Goal: Transaction & Acquisition: Purchase product/service

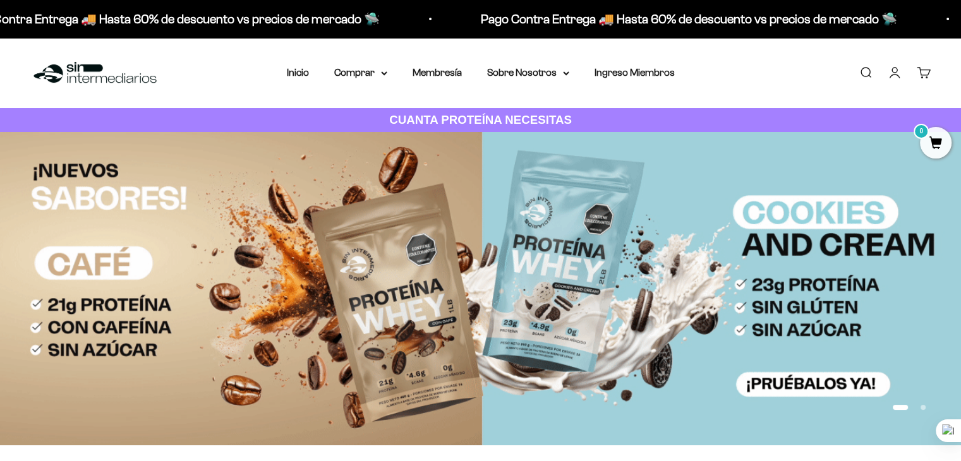
click at [522, 284] on img at bounding box center [480, 288] width 961 height 313
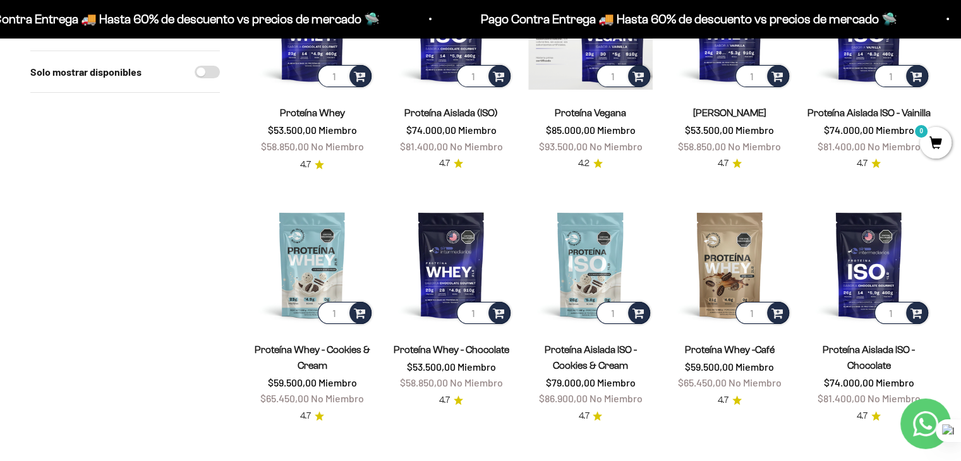
scroll to position [328, 0]
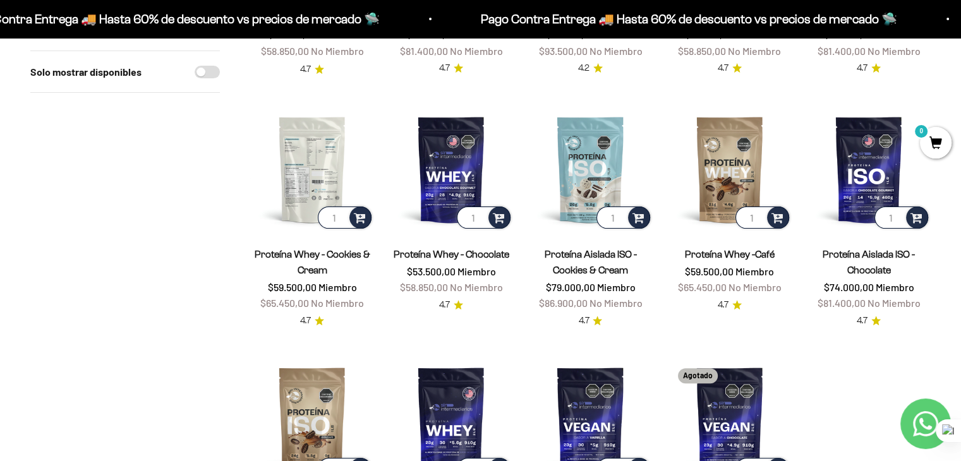
click at [306, 160] on img at bounding box center [312, 169] width 124 height 124
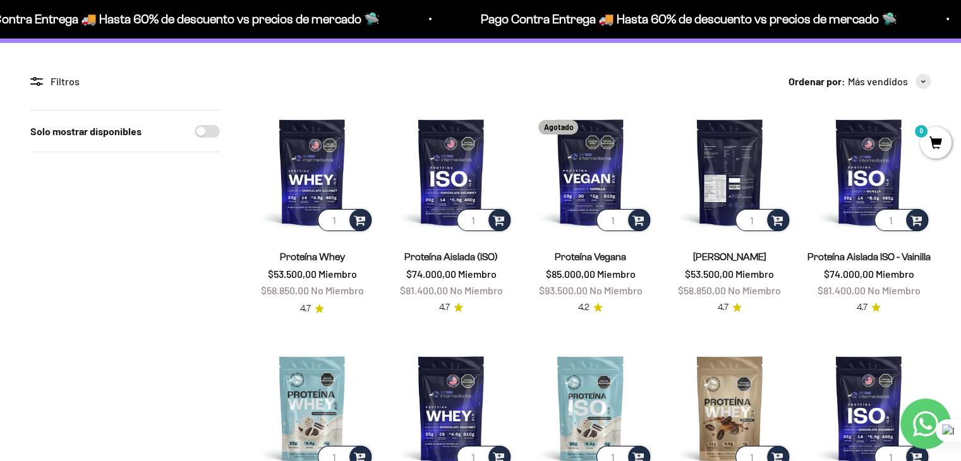
scroll to position [71, 0]
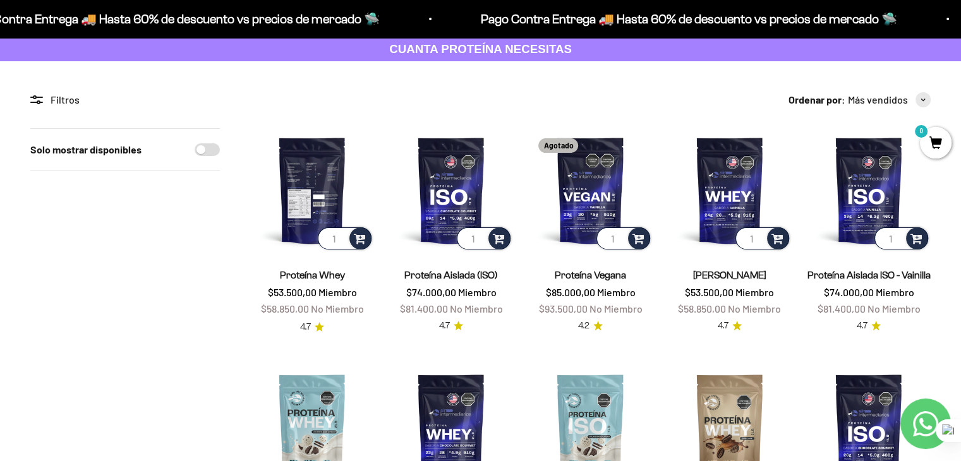
click at [313, 191] on img at bounding box center [312, 190] width 124 height 124
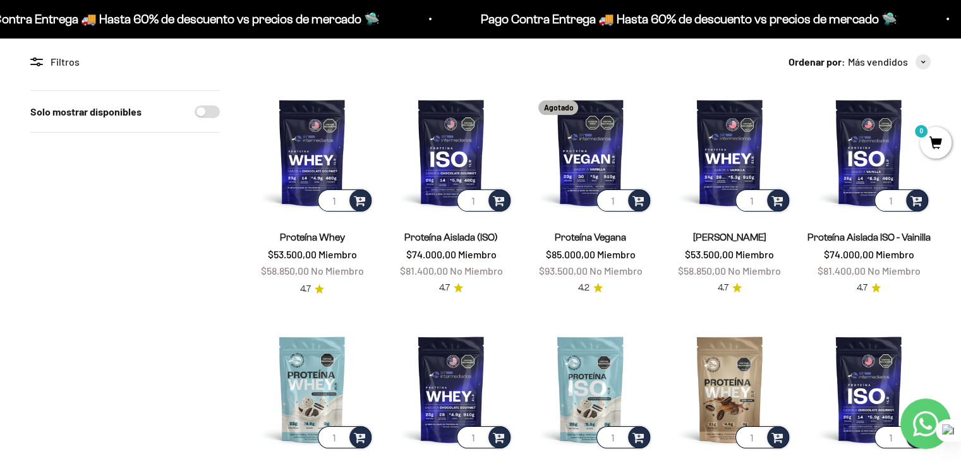
scroll to position [111, 0]
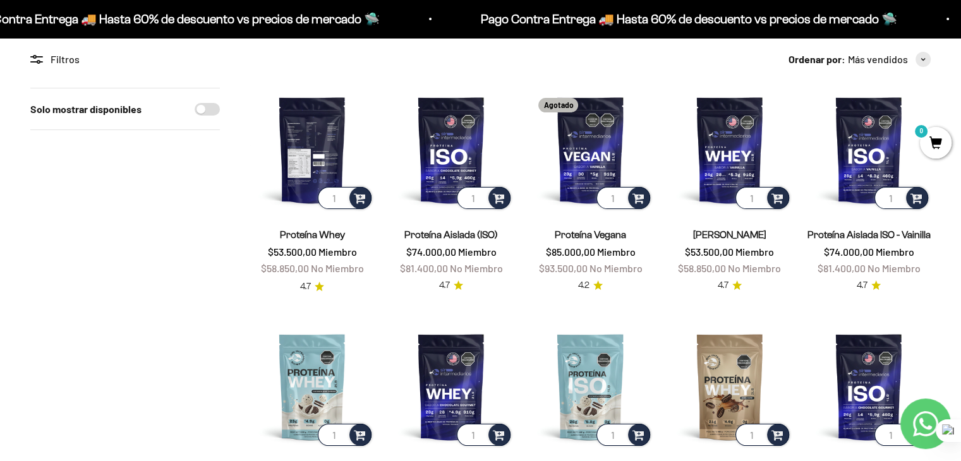
click at [331, 148] on img at bounding box center [312, 150] width 124 height 124
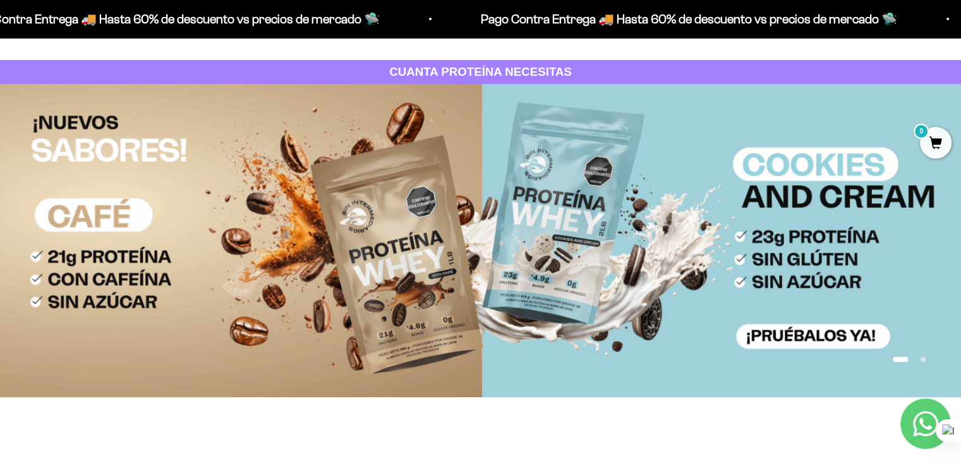
scroll to position [47, 0]
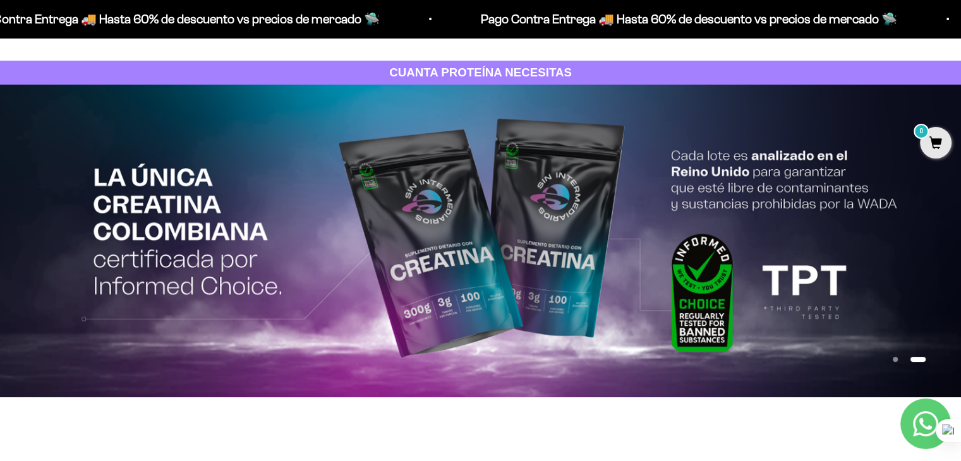
click at [882, 301] on img at bounding box center [480, 241] width 961 height 313
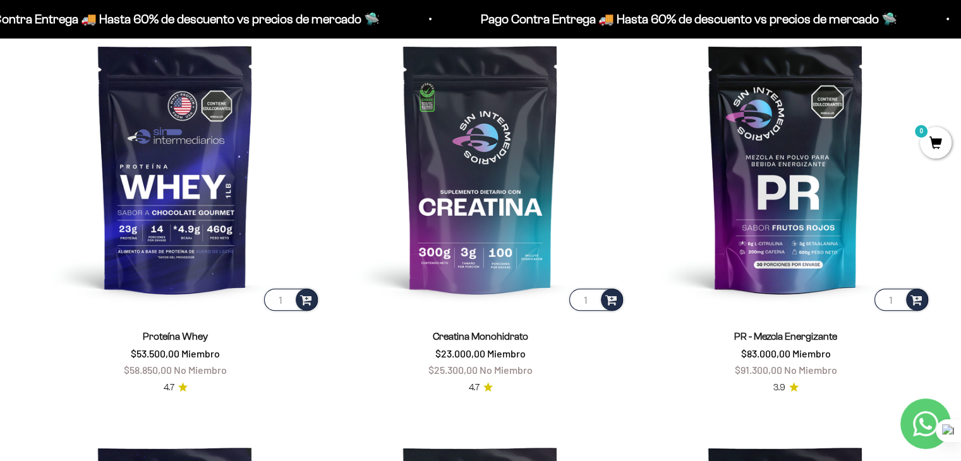
scroll to position [581, 0]
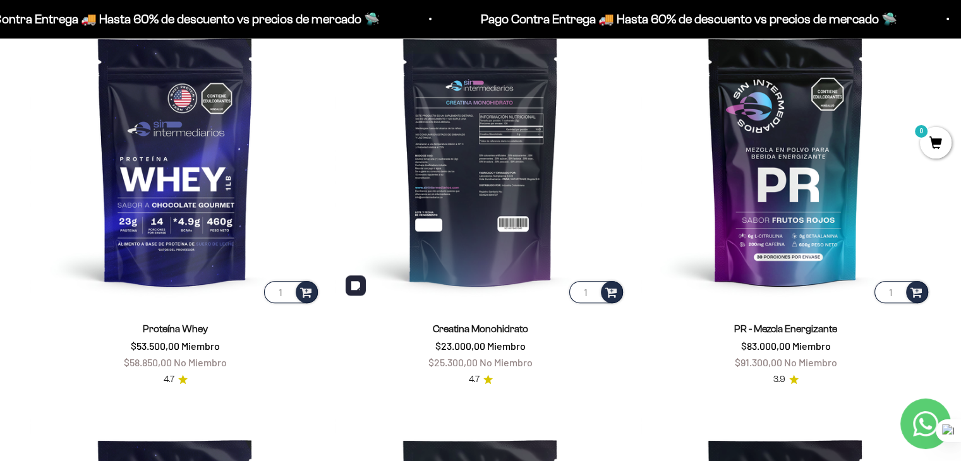
click at [506, 269] on img at bounding box center [480, 161] width 290 height 290
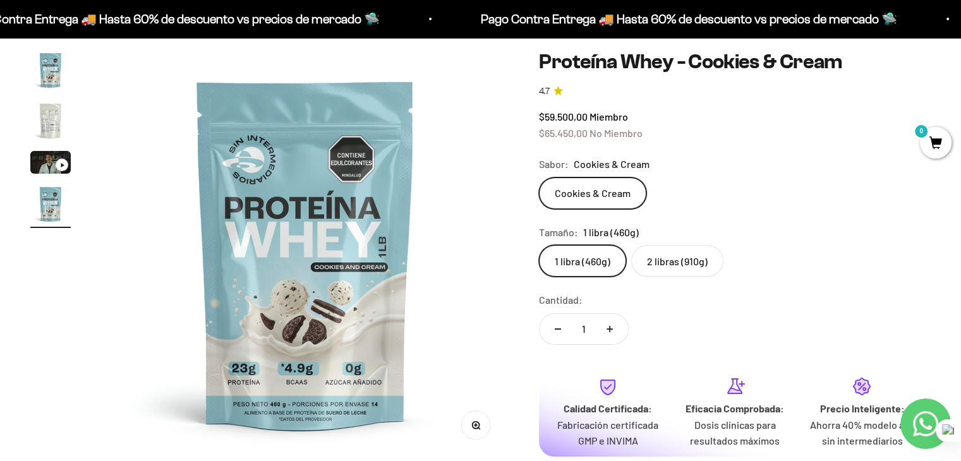
scroll to position [69, 0]
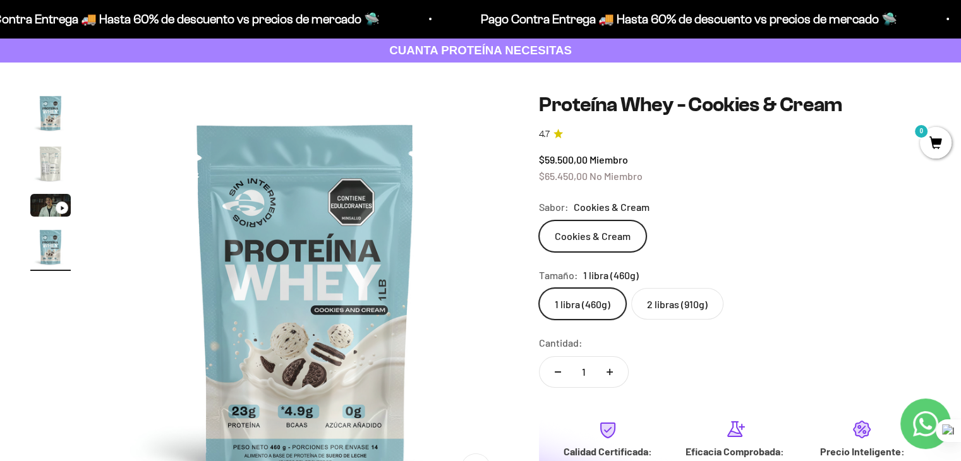
click at [699, 316] on label "2 libras (910g)" at bounding box center [677, 304] width 92 height 32
click at [539, 288] on input "2 libras (910g)" at bounding box center [538, 287] width 1 height 1
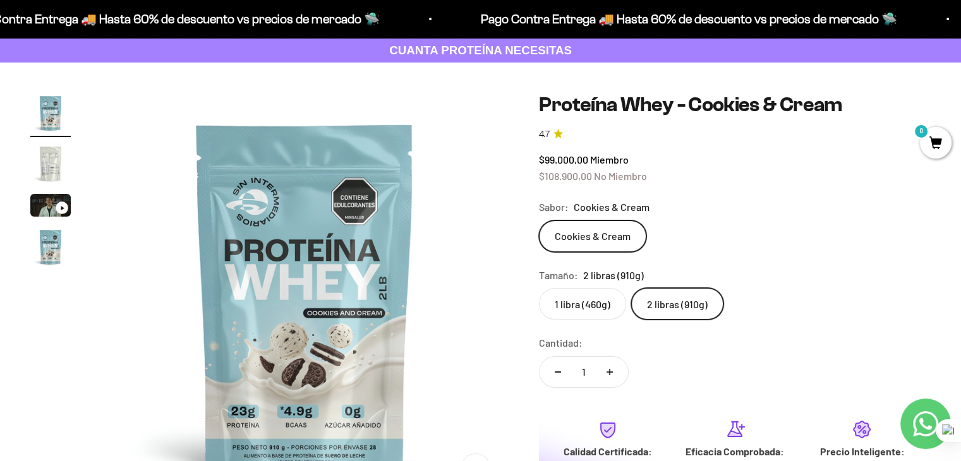
click at [748, 231] on div "Cookies & Cream" at bounding box center [735, 236] width 392 height 32
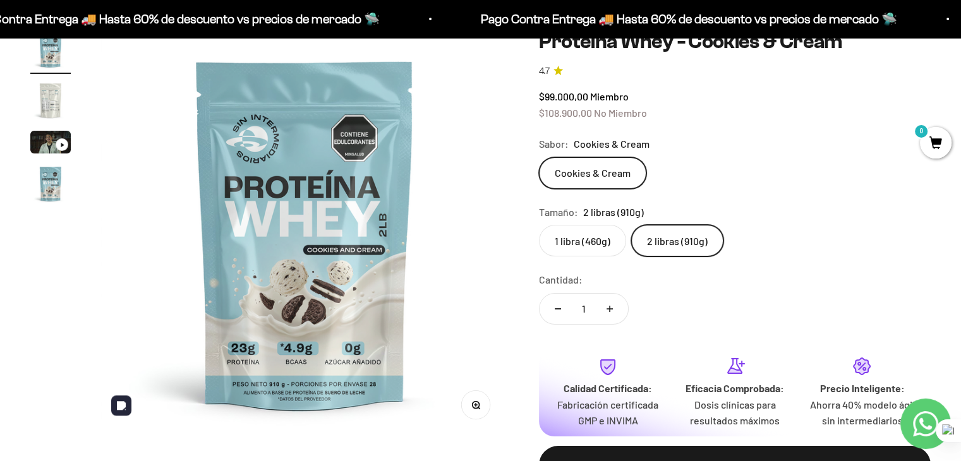
scroll to position [114, 0]
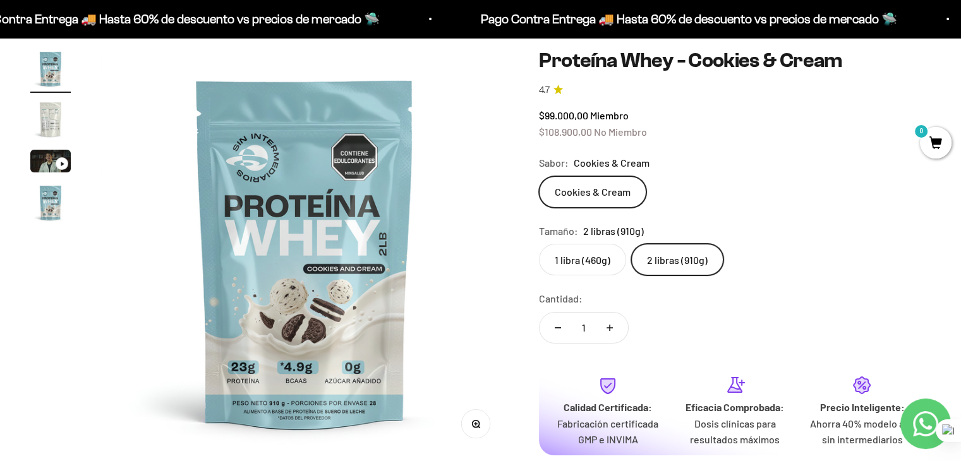
click at [35, 126] on img "Ir al artículo 2" at bounding box center [50, 119] width 40 height 40
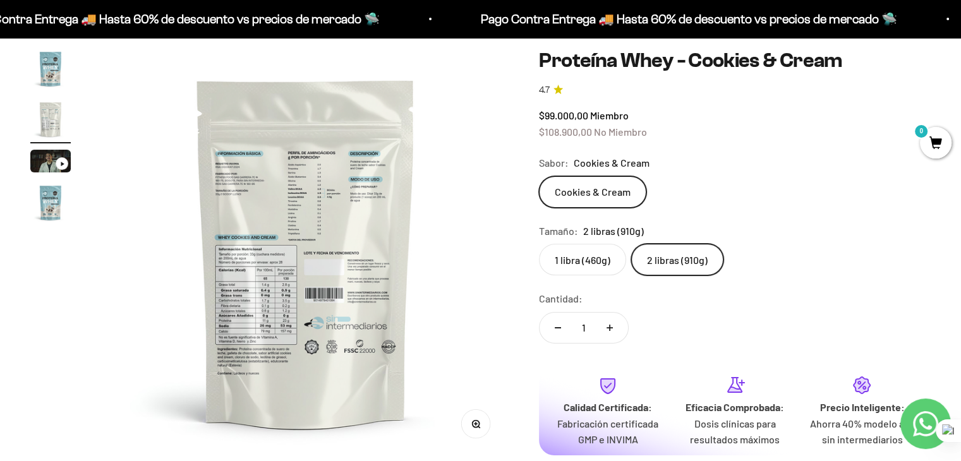
scroll to position [0, 423]
click at [285, 368] on img at bounding box center [304, 252] width 407 height 407
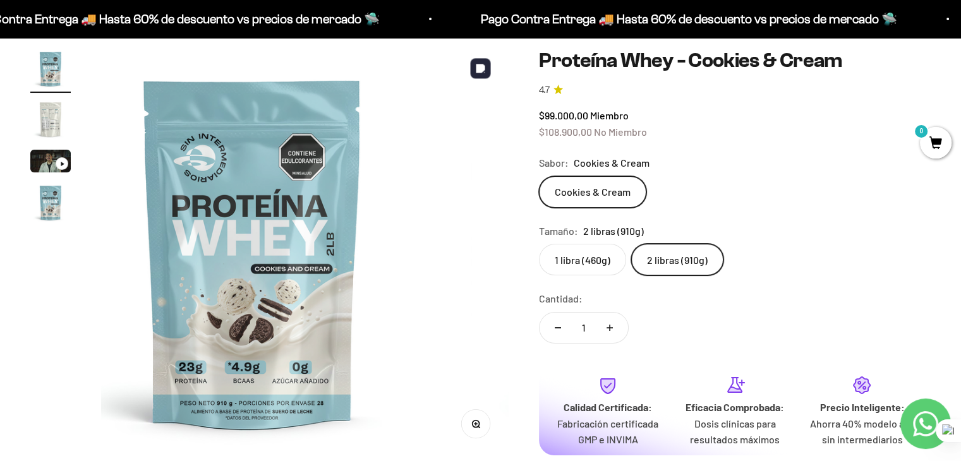
scroll to position [0, 0]
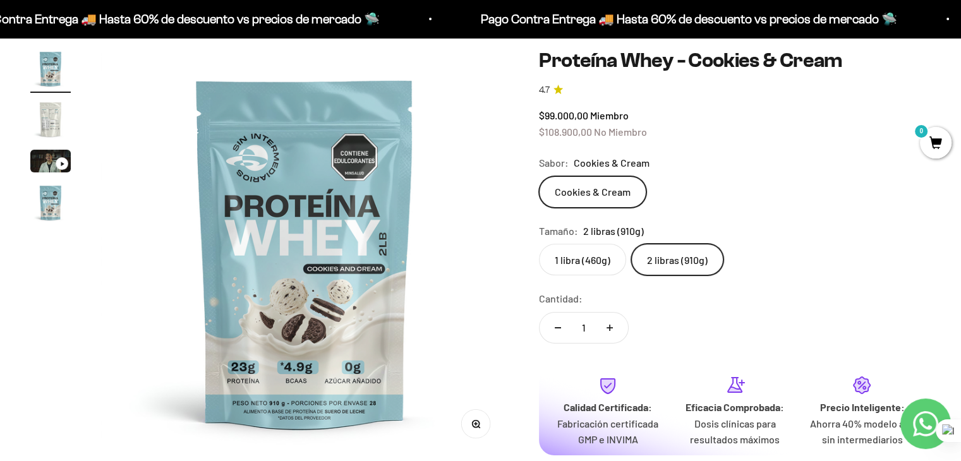
click at [40, 103] on img "Ir al artículo 2" at bounding box center [50, 119] width 40 height 40
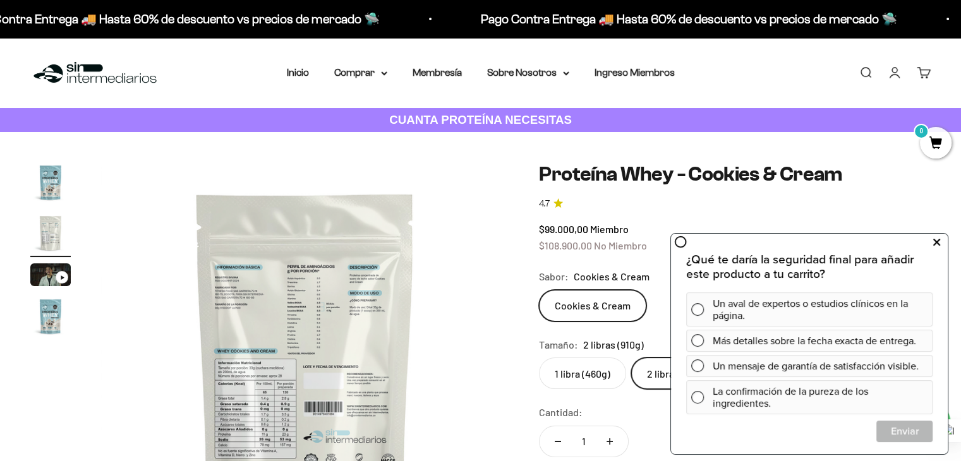
click at [936, 245] on icon at bounding box center [936, 242] width 7 height 16
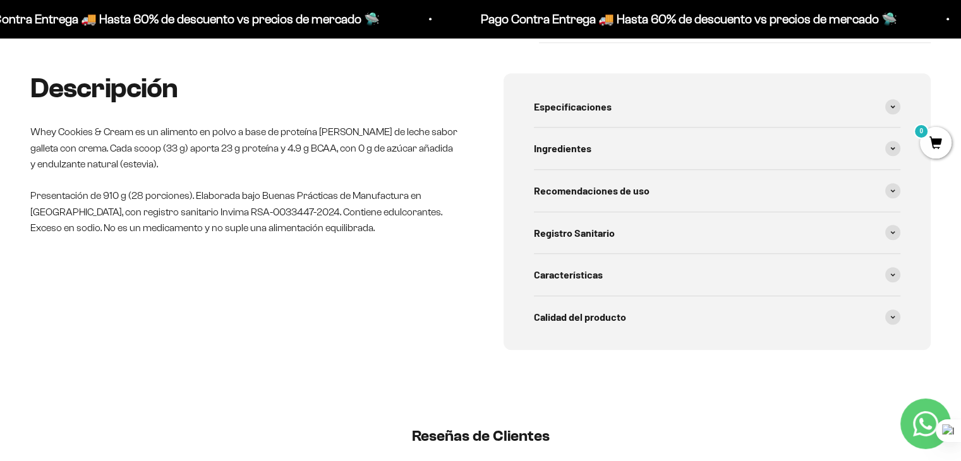
scroll to position [600, 0]
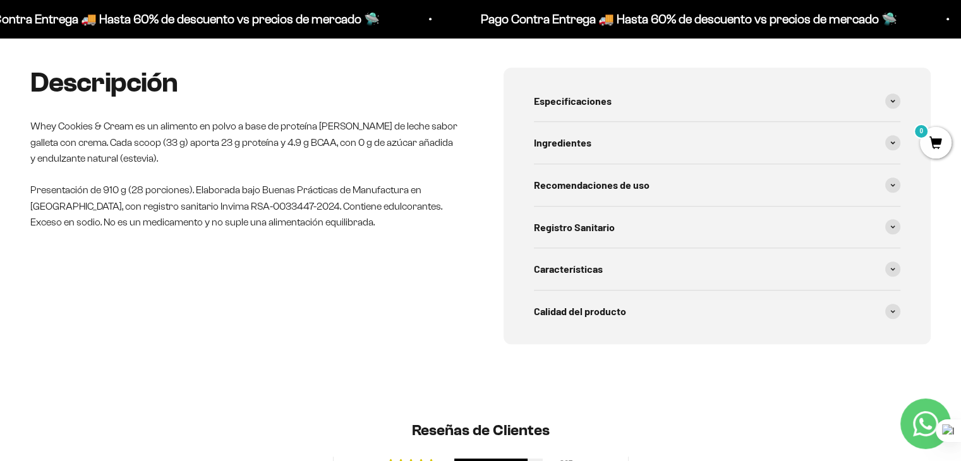
click at [445, 202] on p "Presentación de 910 g (28 porciones). Elaborada bajo Buenas Prácticas de Manufa…" at bounding box center [244, 206] width 428 height 49
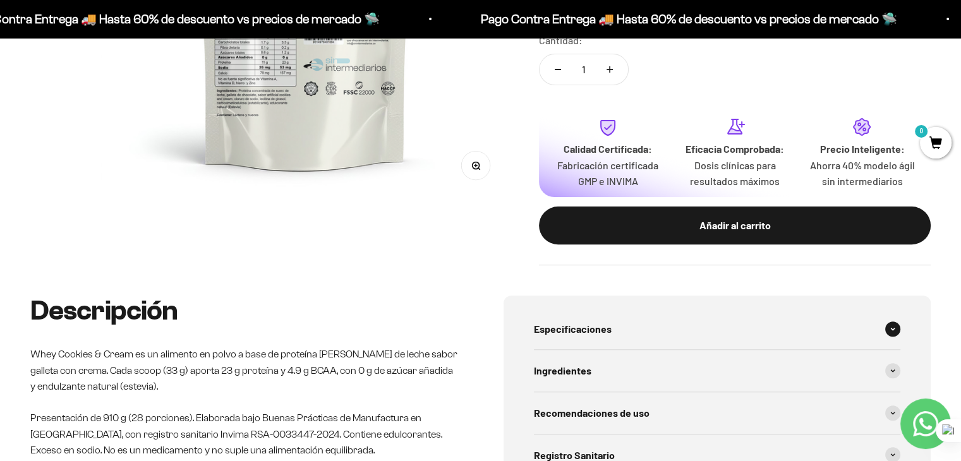
scroll to position [417, 0]
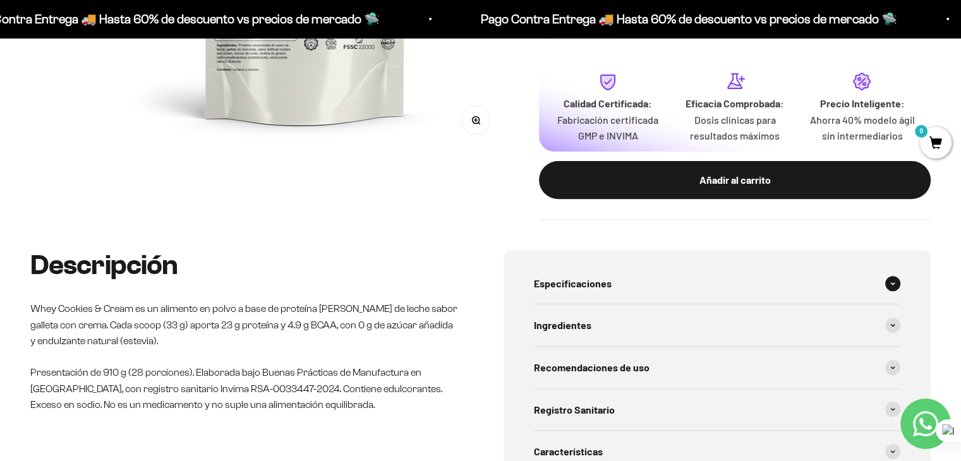
click at [643, 334] on div "Ingredientes" at bounding box center [717, 325] width 367 height 42
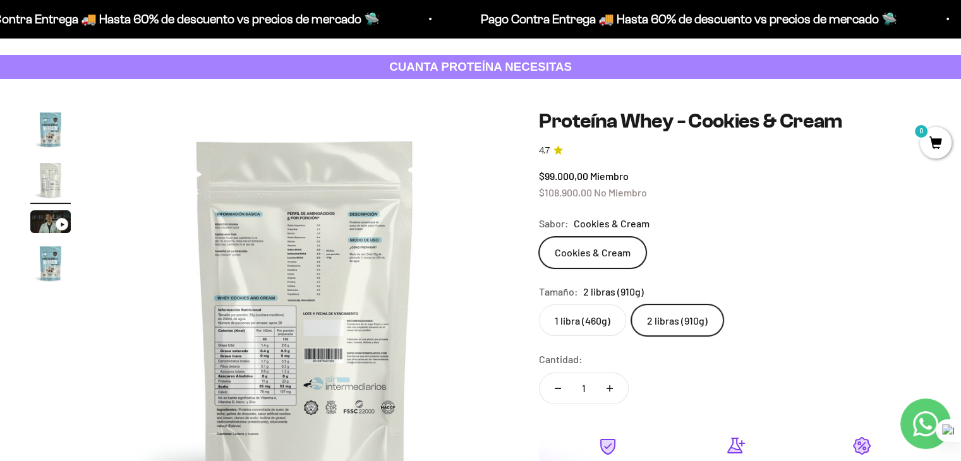
scroll to position [76, 0]
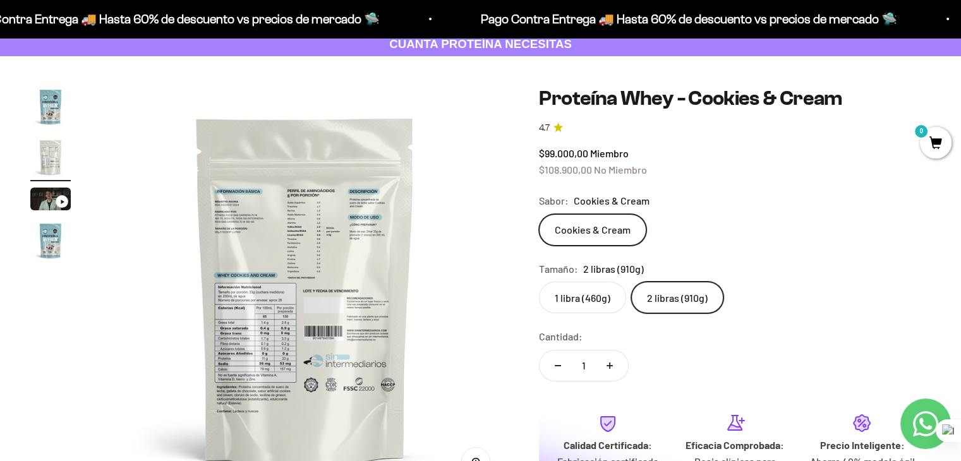
click at [599, 157] on span "Miembro" at bounding box center [609, 153] width 39 height 12
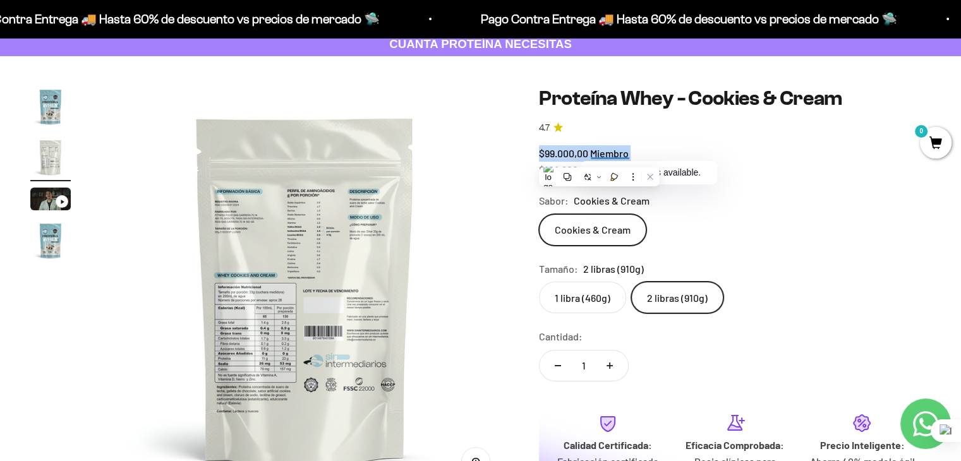
click at [710, 141] on safe-sticky "Proteína Whey - Cookies & Cream 4.7 $99.000,00 Miembro $108.900,00 No Miembro C…" at bounding box center [735, 324] width 392 height 475
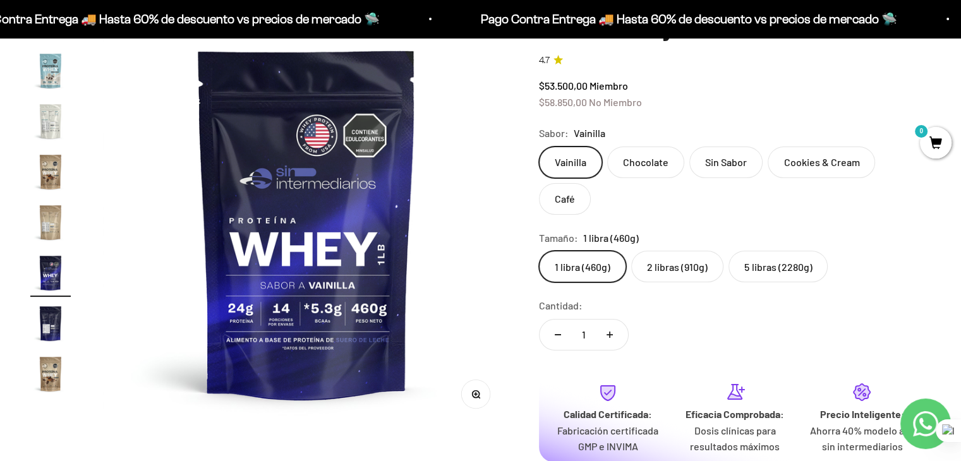
scroll to position [134, 0]
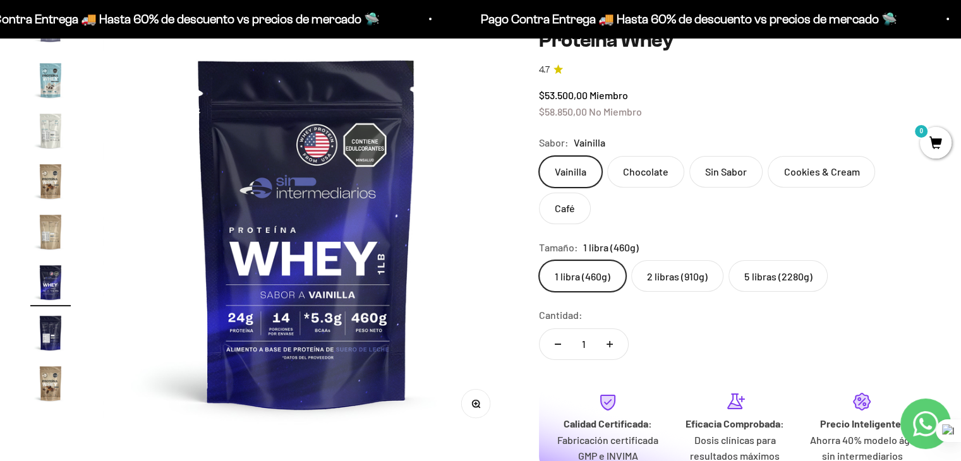
click at [751, 265] on safe-sticky "Proteína Whey 4.7 $53.500,00 Miembro $58.850,00 No Miembro Calidad de líder, pr…" at bounding box center [735, 284] width 392 height 512
click at [710, 260] on label "2 libras (910g)" at bounding box center [677, 276] width 92 height 32
click at [539, 260] on input "2 libras (910g)" at bounding box center [538, 260] width 1 height 1
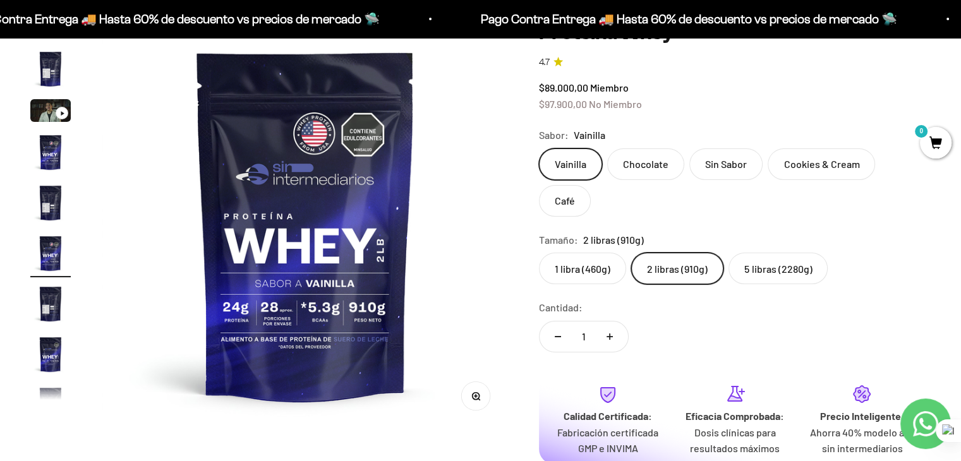
scroll to position [119, 0]
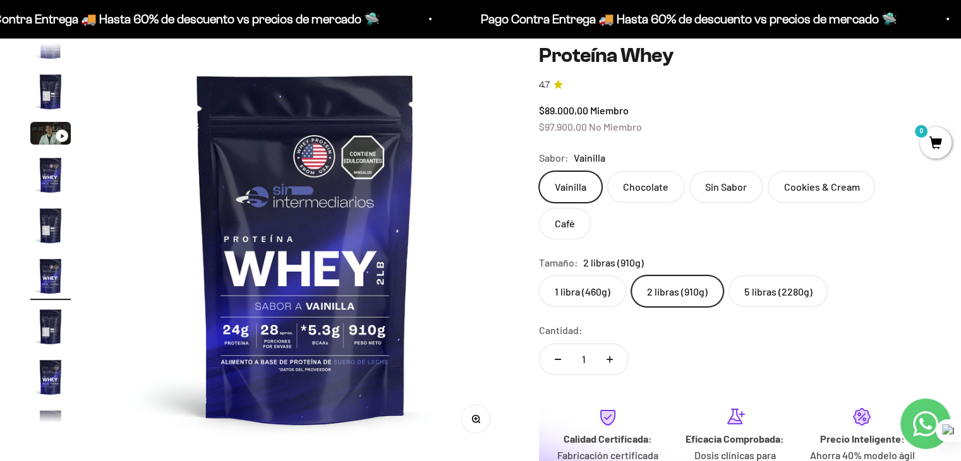
click at [771, 275] on label "5 libras (2280g)" at bounding box center [777, 291] width 99 height 32
click at [539, 275] on input "5 libras (2280g)" at bounding box center [538, 275] width 1 height 1
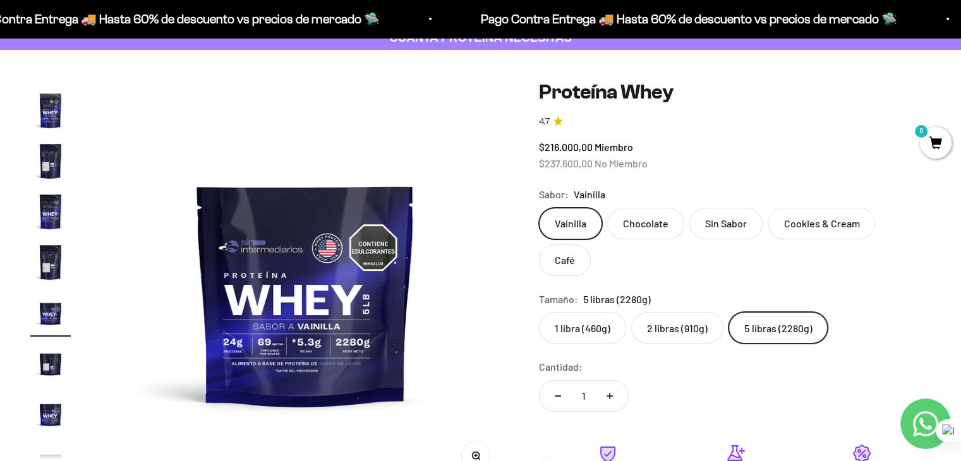
scroll to position [81, 0]
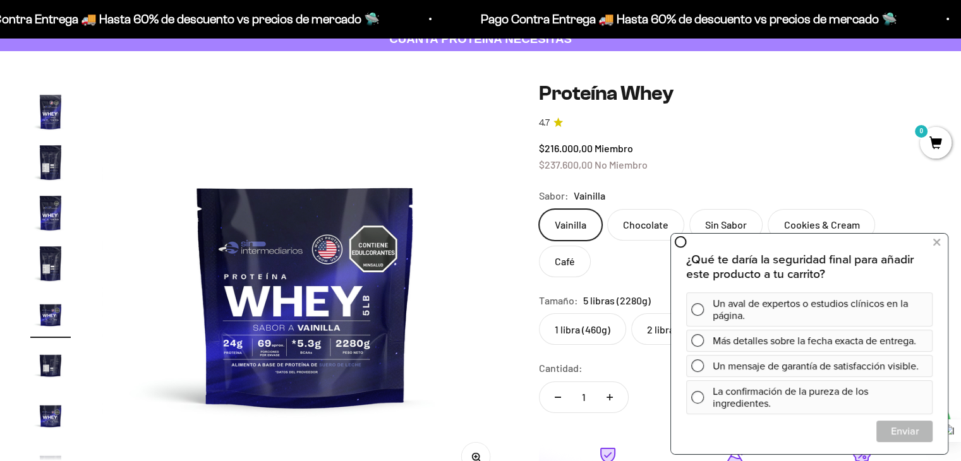
click at [743, 157] on div "$216.000,00 Miembro $237.600,00 No Miembro" at bounding box center [735, 156] width 392 height 32
click at [945, 249] on button at bounding box center [936, 242] width 23 height 20
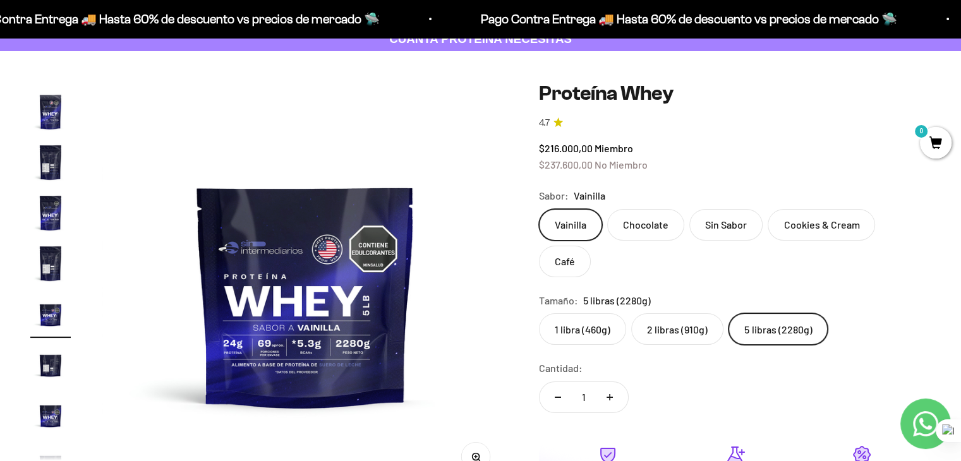
click at [848, 177] on safe-sticky "Proteína Whey 4.7 $216.000,00 Miembro $237.600,00 No Miembro Calidad de líder, …" at bounding box center [735, 337] width 392 height 512
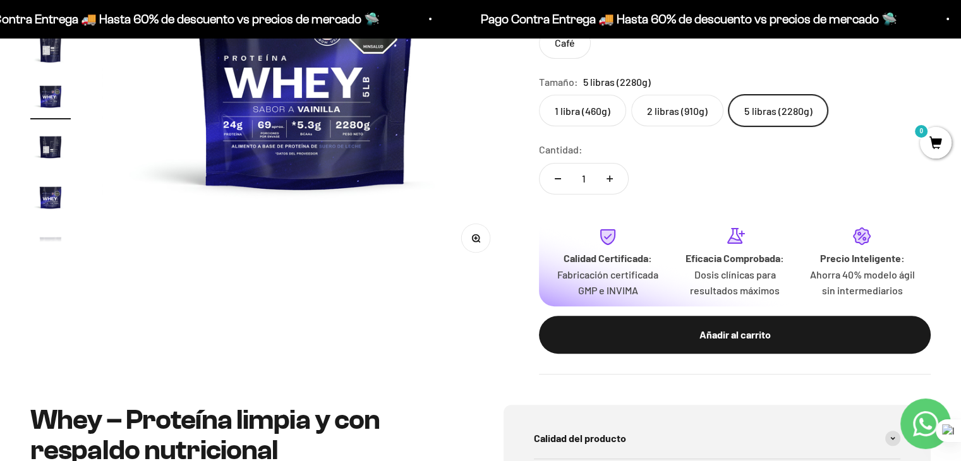
scroll to position [316, 0]
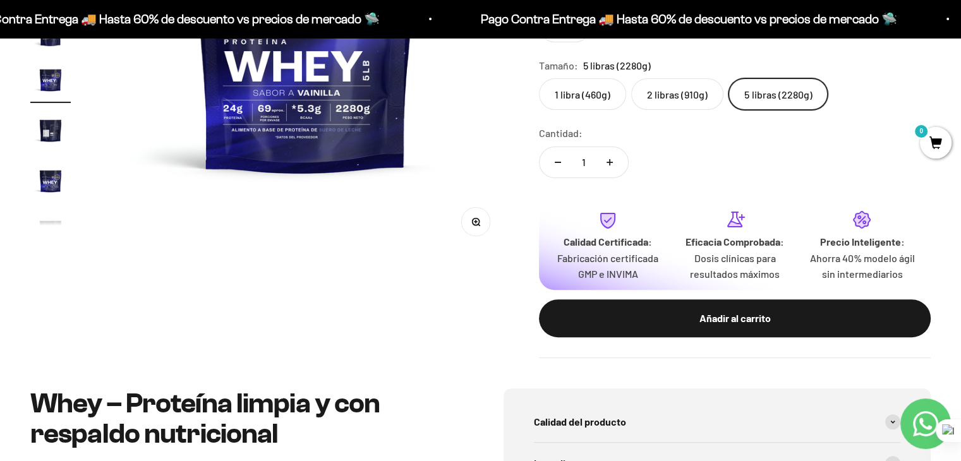
click at [468, 308] on div "Zoom Ir al artículo 1 Ir al artículo 2 Ir al artículo 3 Ir al artículo 4 Ir al …" at bounding box center [480, 103] width 900 height 512
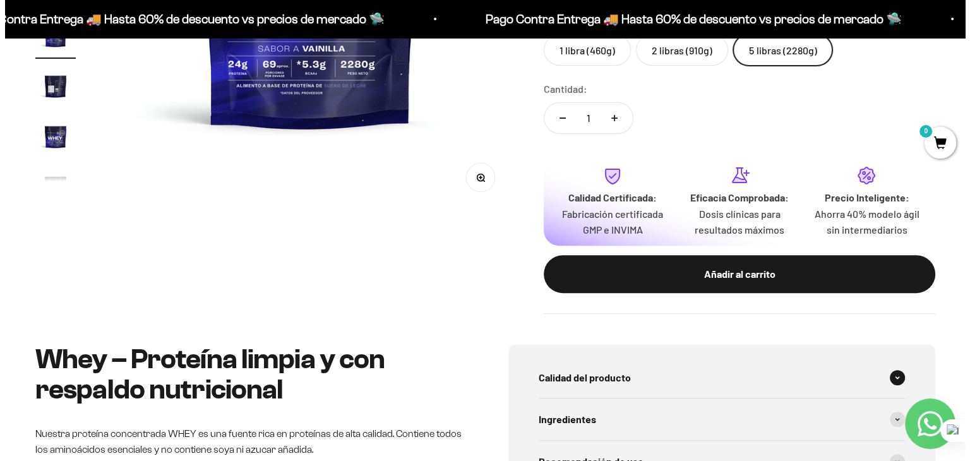
scroll to position [365, 0]
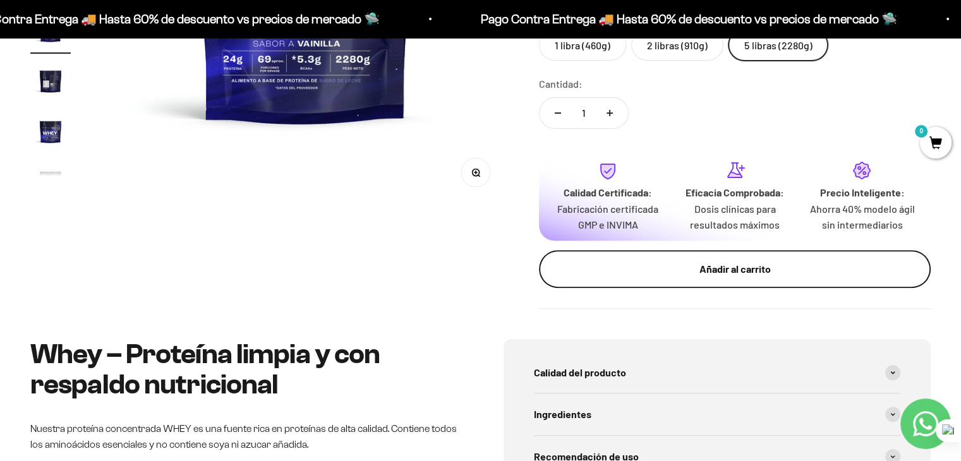
click at [810, 261] on div "Añadir al carrito" at bounding box center [734, 269] width 341 height 16
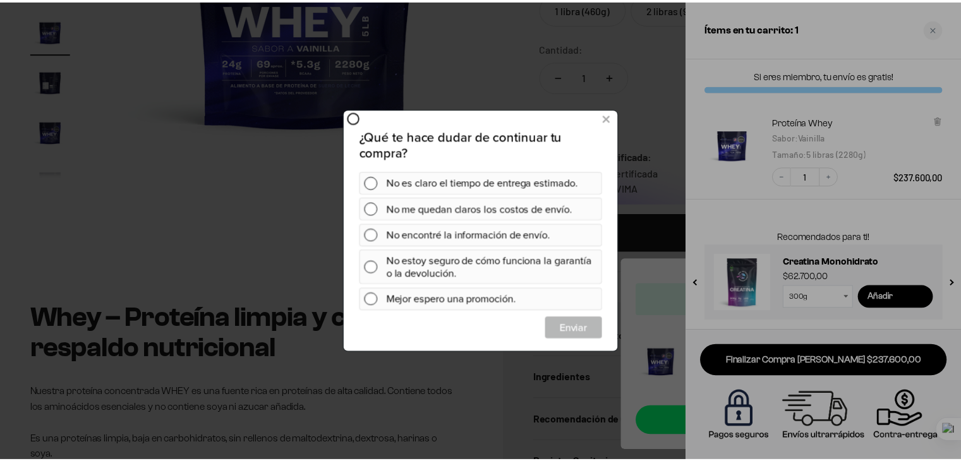
scroll to position [0, 0]
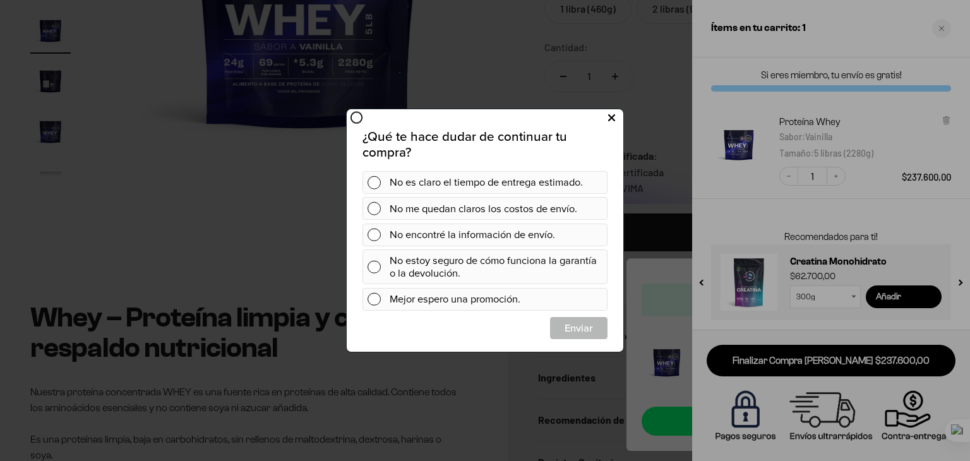
click at [618, 122] on button at bounding box center [611, 118] width 23 height 21
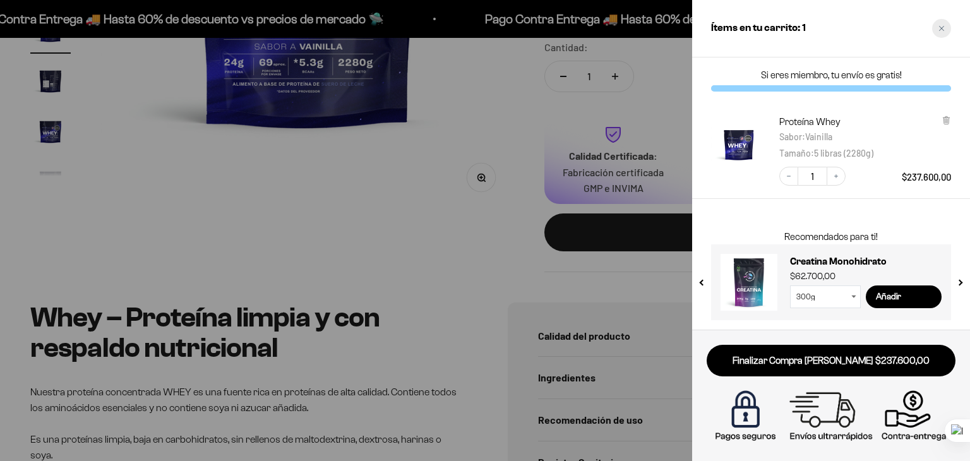
click at [939, 27] on icon "Close cart" at bounding box center [942, 28] width 6 height 6
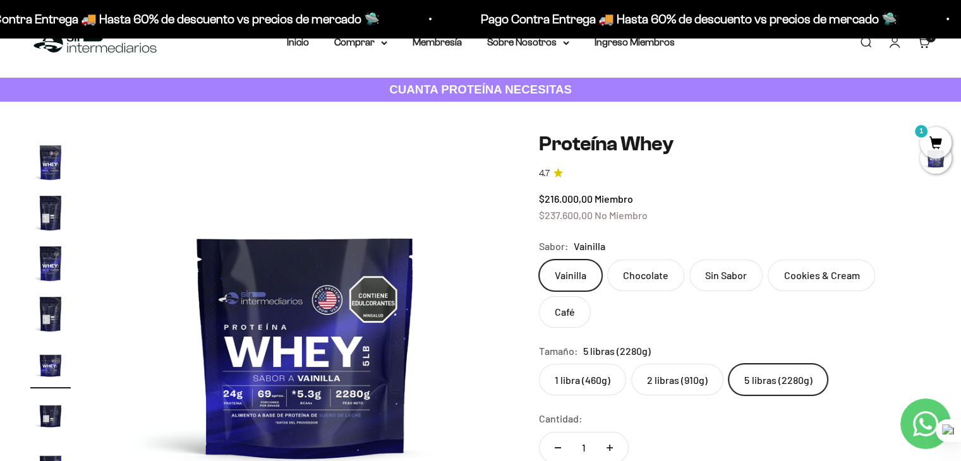
scroll to position [8, 0]
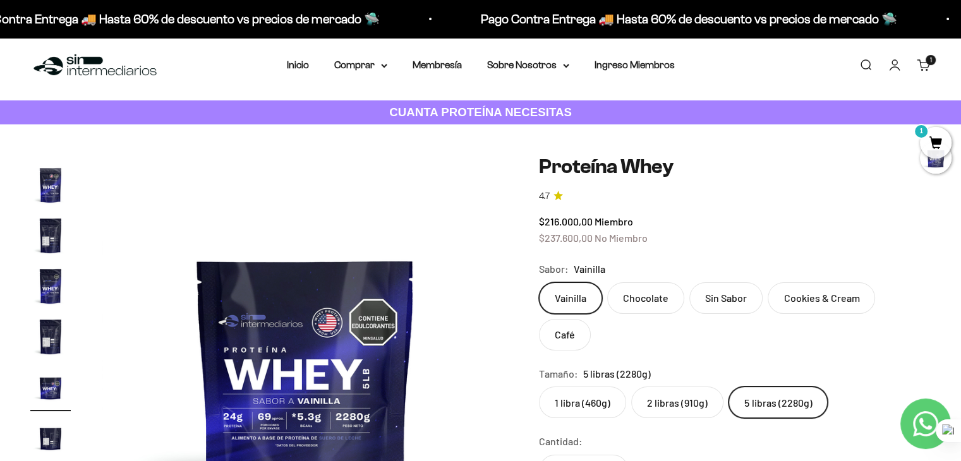
click at [892, 62] on link "Iniciar sesión" at bounding box center [894, 65] width 14 height 14
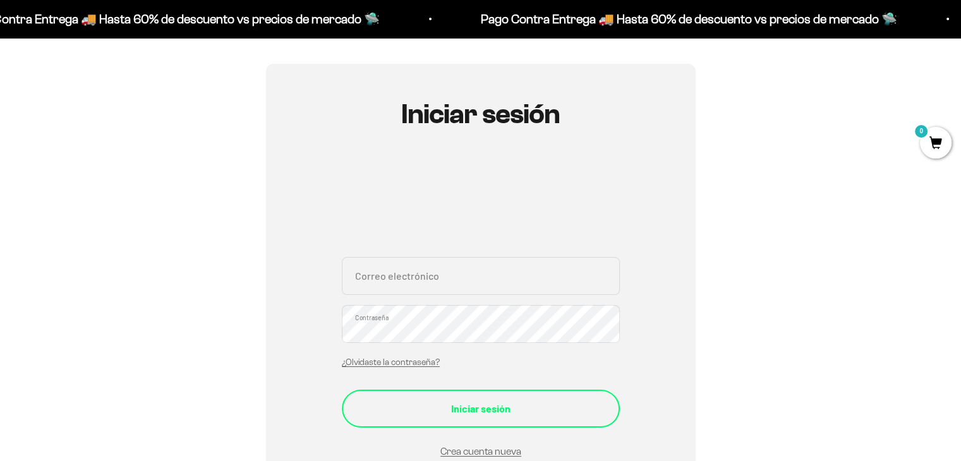
scroll to position [107, 0]
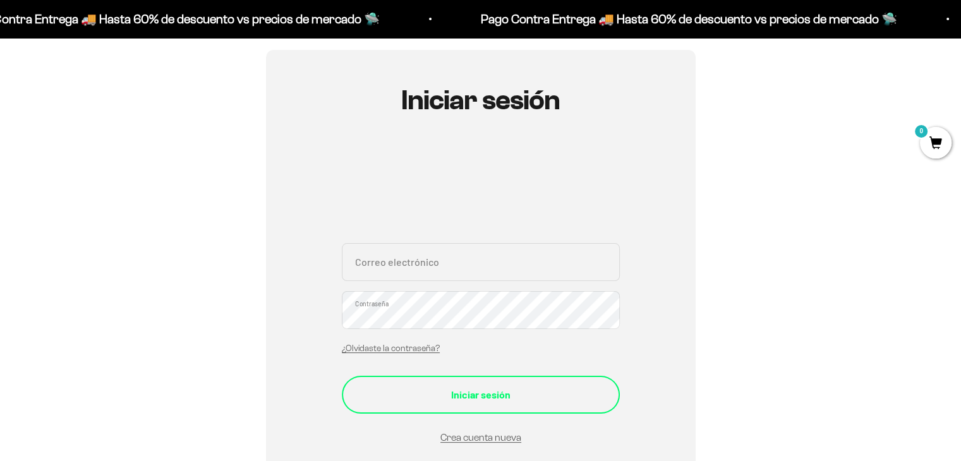
type input "[EMAIL_ADDRESS][DOMAIN_NAME]"
click at [522, 388] on div "Iniciar sesión" at bounding box center [480, 395] width 227 height 16
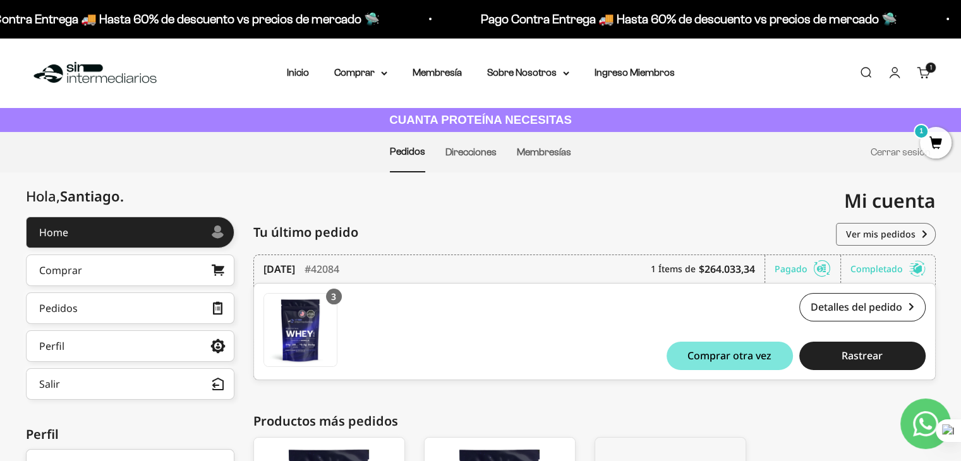
click at [934, 140] on span "1" at bounding box center [936, 143] width 32 height 32
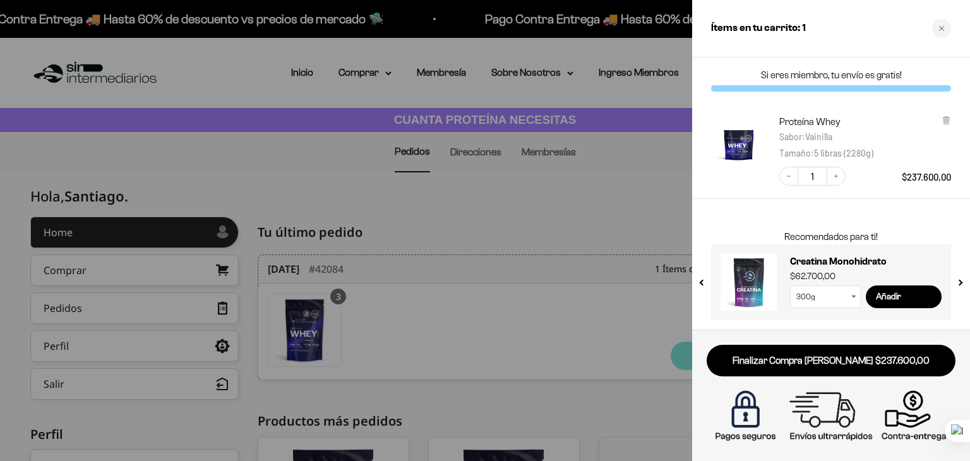
click at [828, 136] on span "Vainilla" at bounding box center [818, 136] width 27 height 11
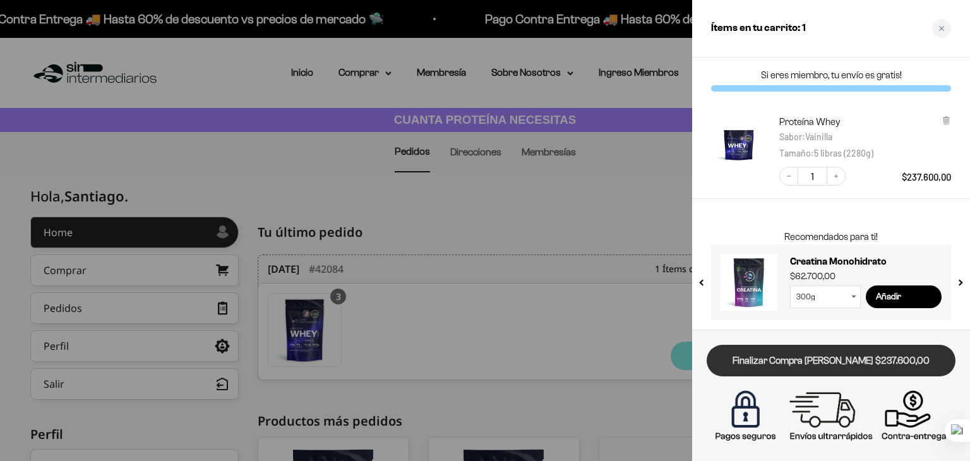
click at [828, 372] on link "Finalizar Compra [PERSON_NAME] $237.600,00" at bounding box center [831, 361] width 249 height 32
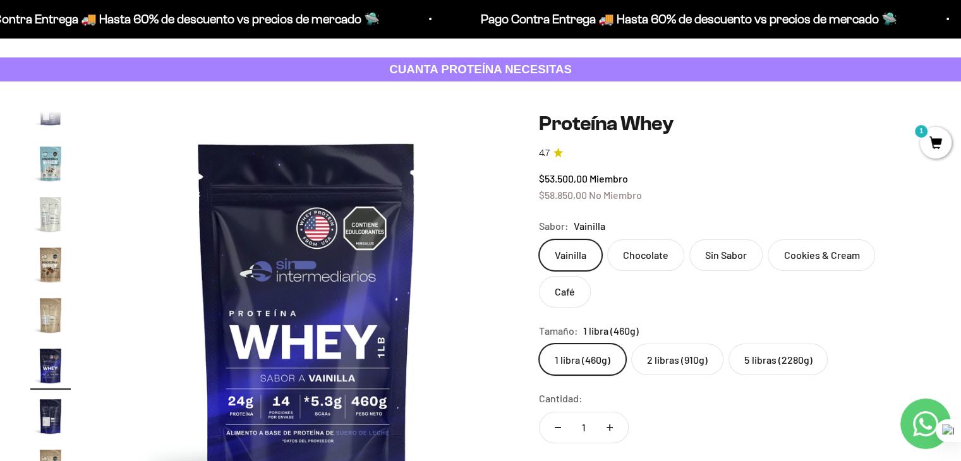
scroll to position [0, 7185]
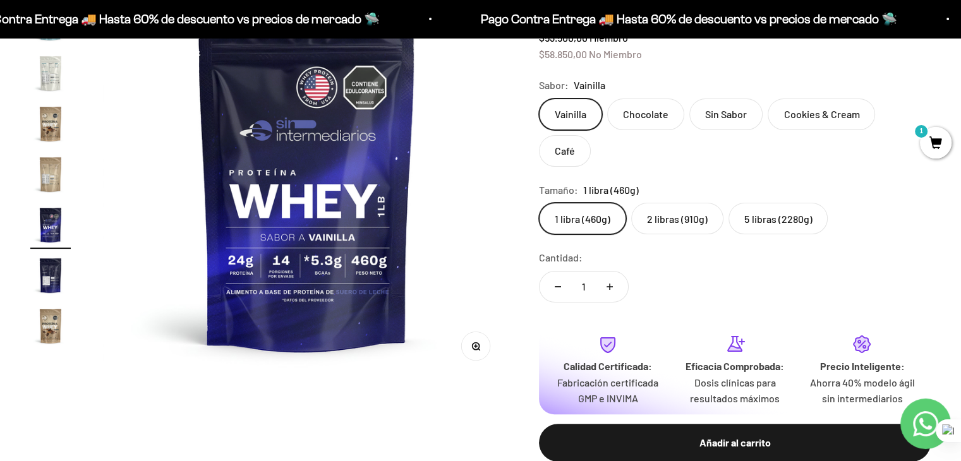
click at [673, 182] on div "Tamaño: 1 libra (460g)" at bounding box center [735, 190] width 392 height 16
click at [671, 203] on label "2 libras (910g)" at bounding box center [677, 219] width 92 height 32
click at [539, 203] on input "2 libras (910g)" at bounding box center [538, 202] width 1 height 1
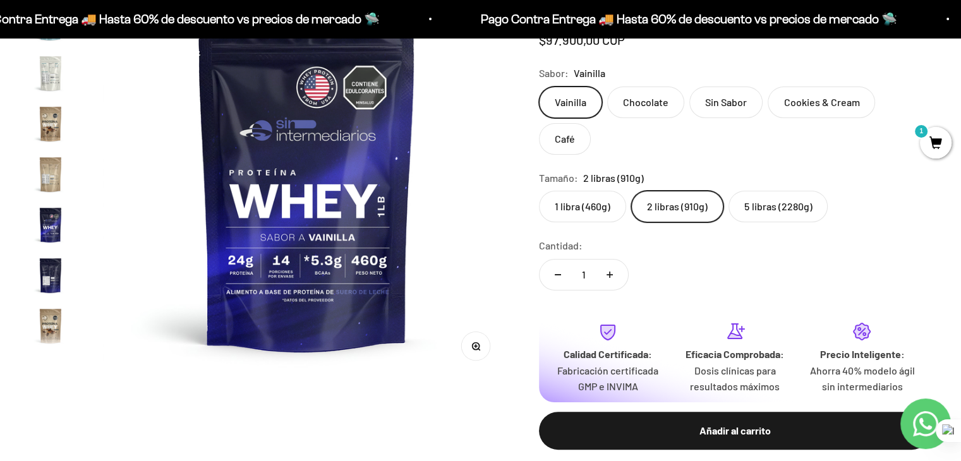
scroll to position [0, 2113]
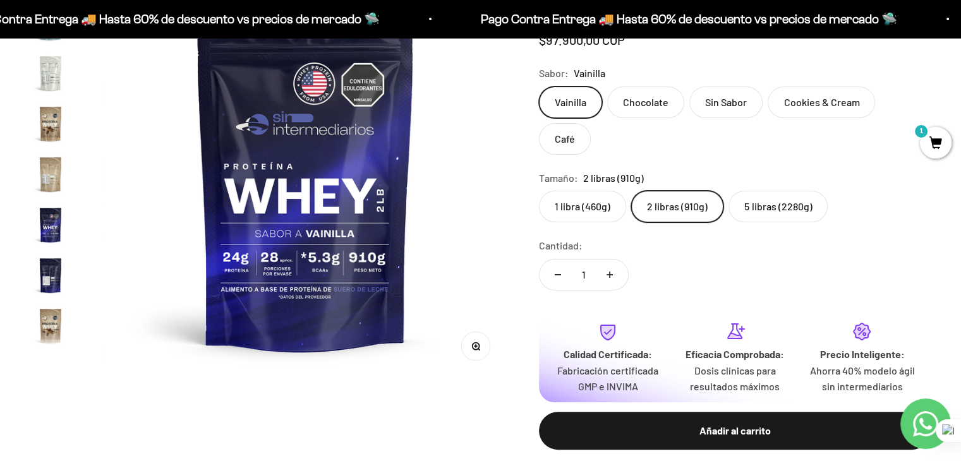
click at [671, 203] on safe-sticky "Proteína Whey 4.7 Precio de oferta $97.900,00 COP Calidad de líder, precio inte…" at bounding box center [735, 221] width 392 height 500
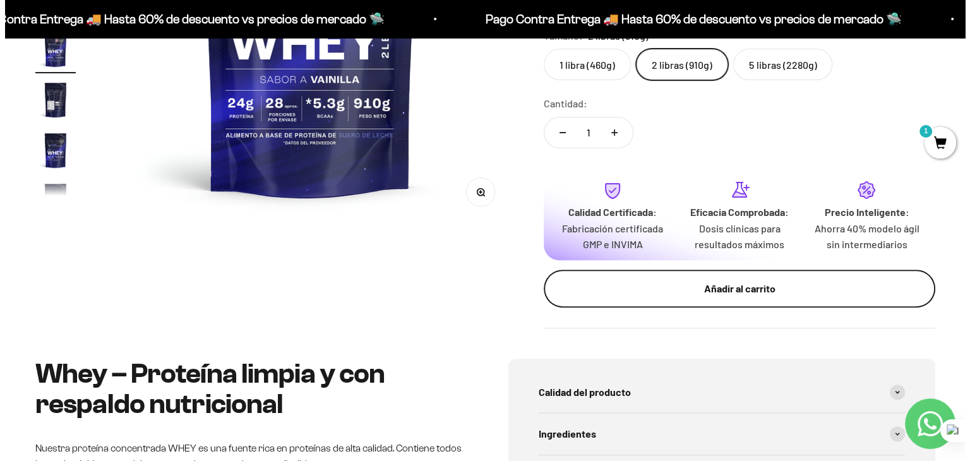
scroll to position [346, 0]
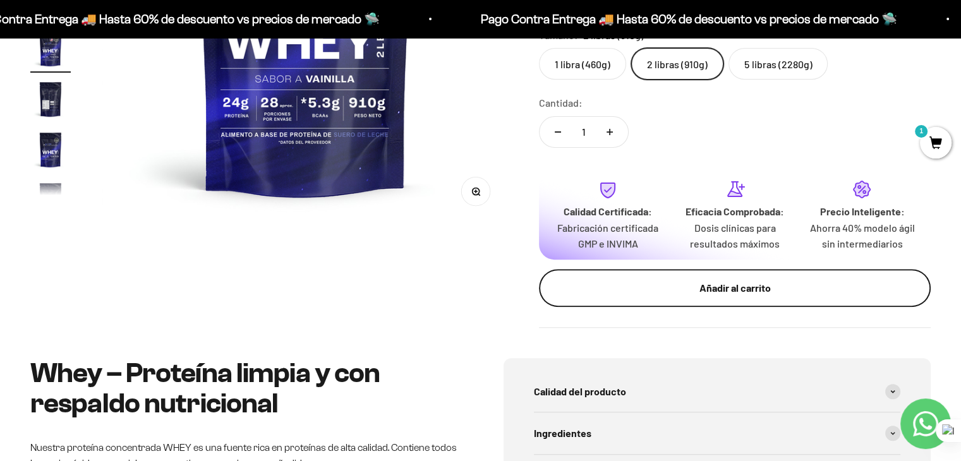
click at [756, 269] on button "Añadir al carrito" at bounding box center [735, 288] width 392 height 38
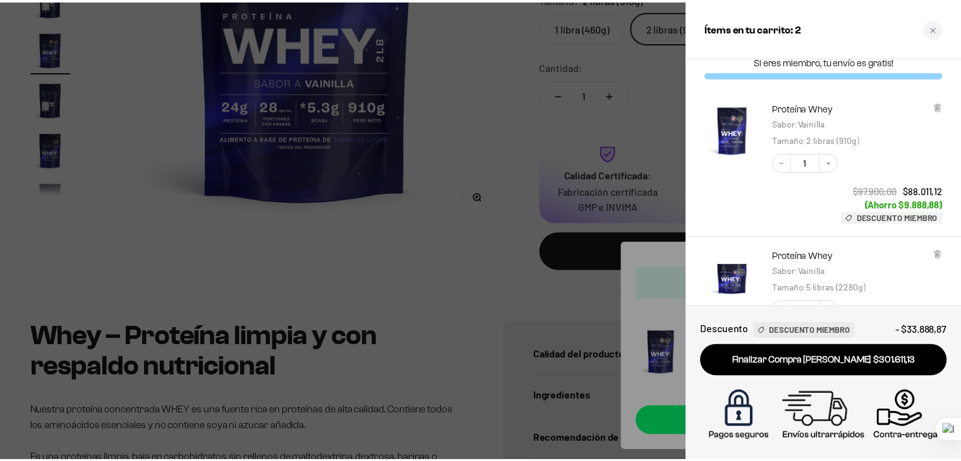
scroll to position [0, 0]
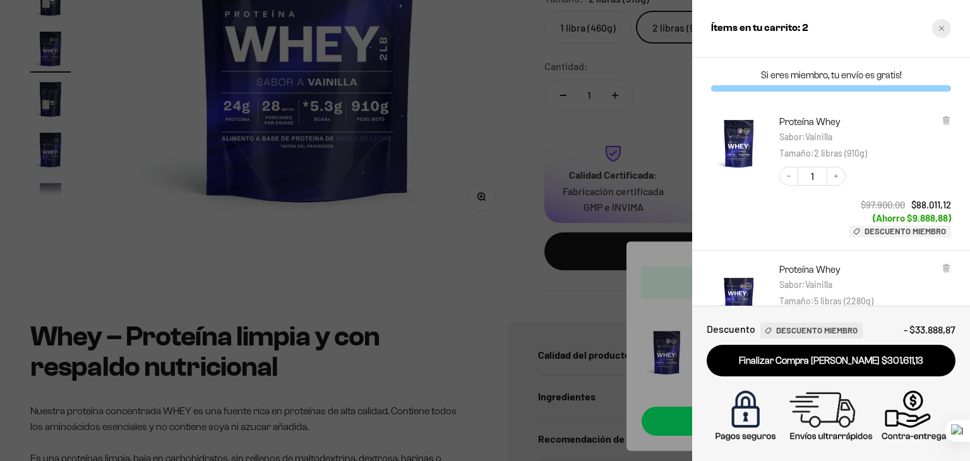
click at [941, 28] on icon "Close cart" at bounding box center [941, 28] width 5 height 5
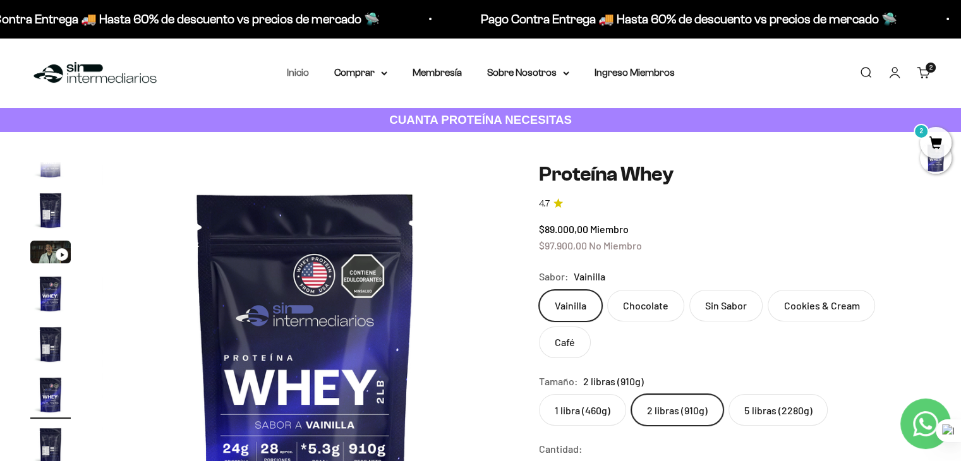
click at [301, 69] on link "Inicio" at bounding box center [298, 72] width 22 height 11
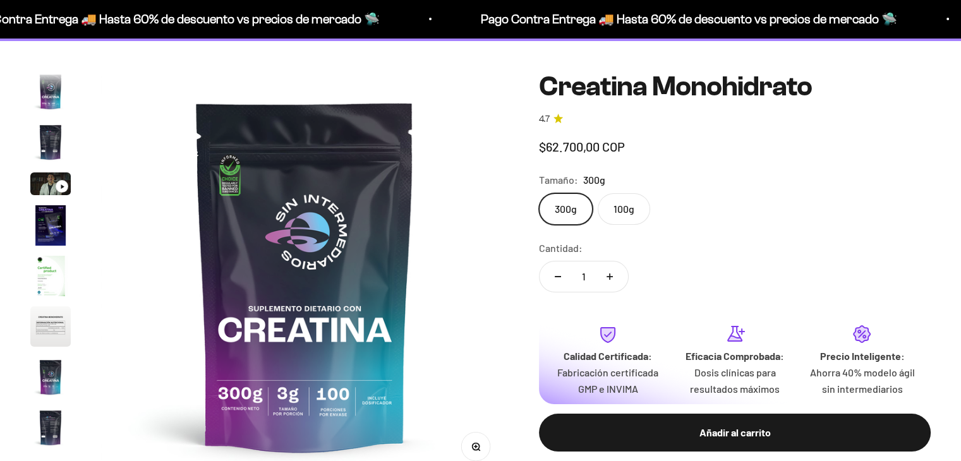
scroll to position [52, 0]
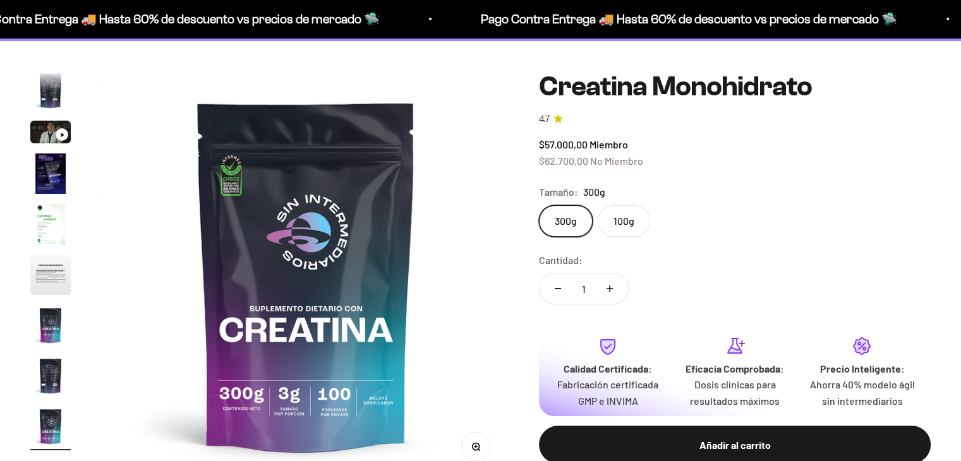
click at [631, 211] on label "100g" at bounding box center [624, 221] width 52 height 32
click at [539, 205] on input "100g" at bounding box center [538, 205] width 1 height 1
radio input "true"
click at [572, 220] on label "300g" at bounding box center [566, 221] width 54 height 32
click at [539, 205] on input "300g" at bounding box center [538, 205] width 1 height 1
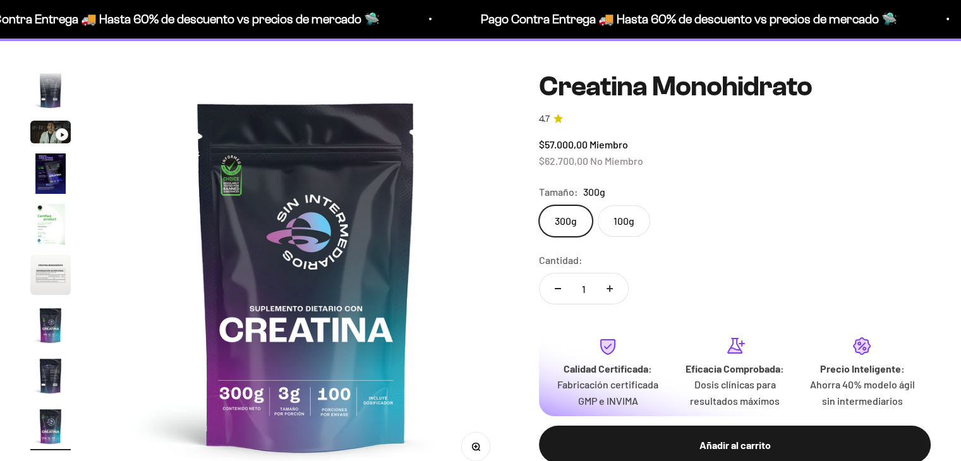
scroll to position [91, 0]
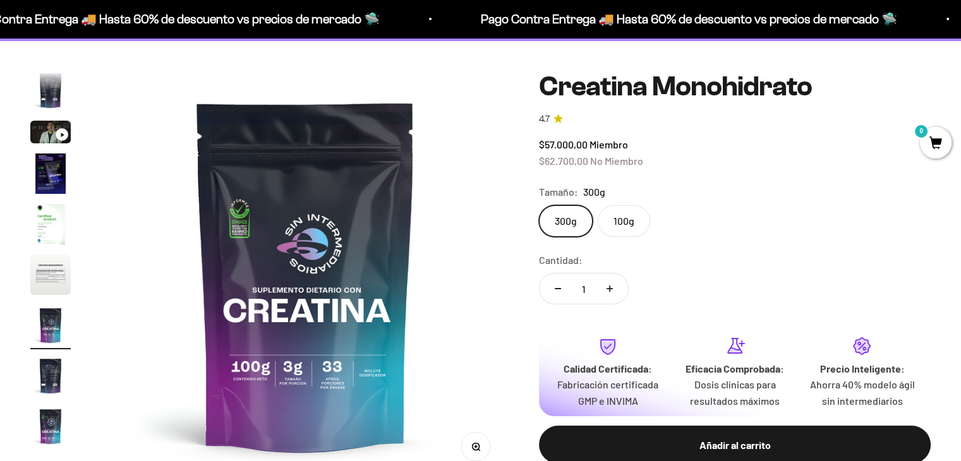
scroll to position [144, 0]
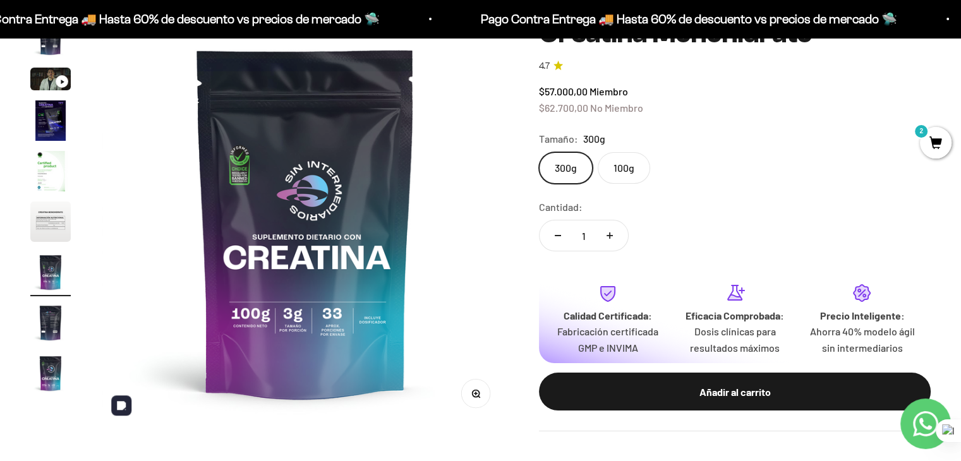
click at [344, 331] on img at bounding box center [305, 221] width 407 height 407
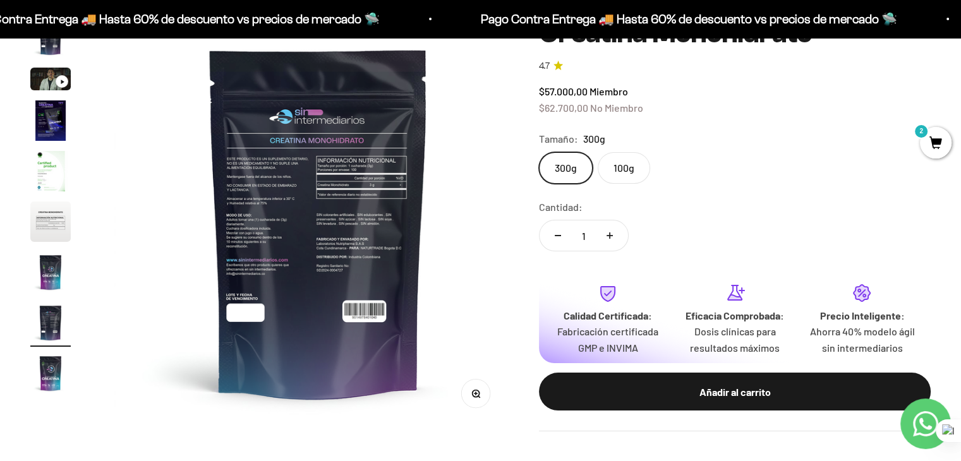
scroll to position [0, 2958]
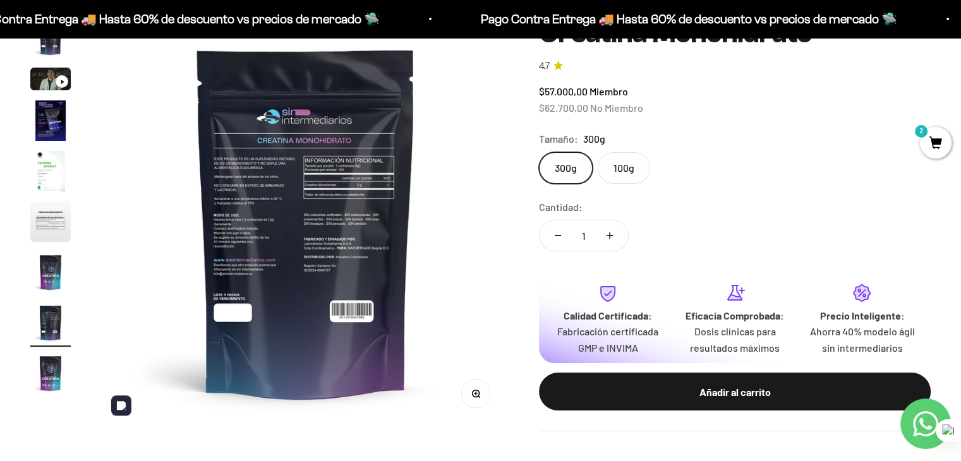
click at [344, 331] on img at bounding box center [305, 221] width 407 height 407
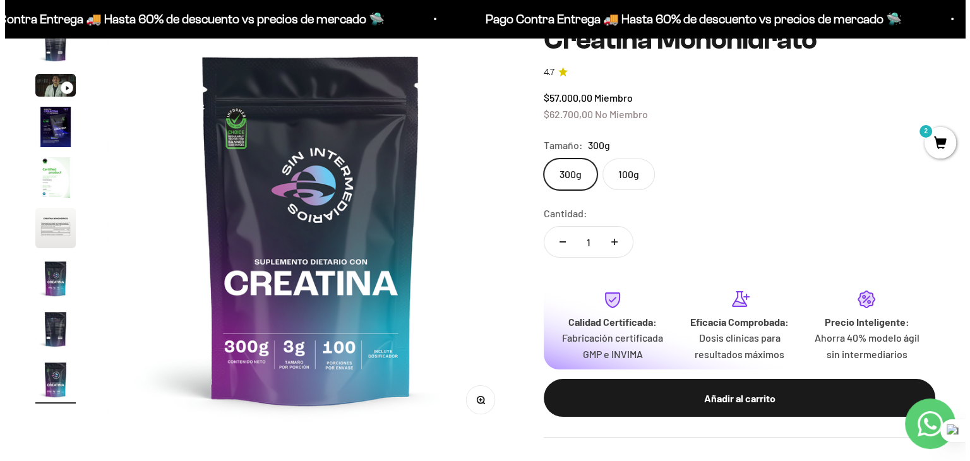
scroll to position [179, 0]
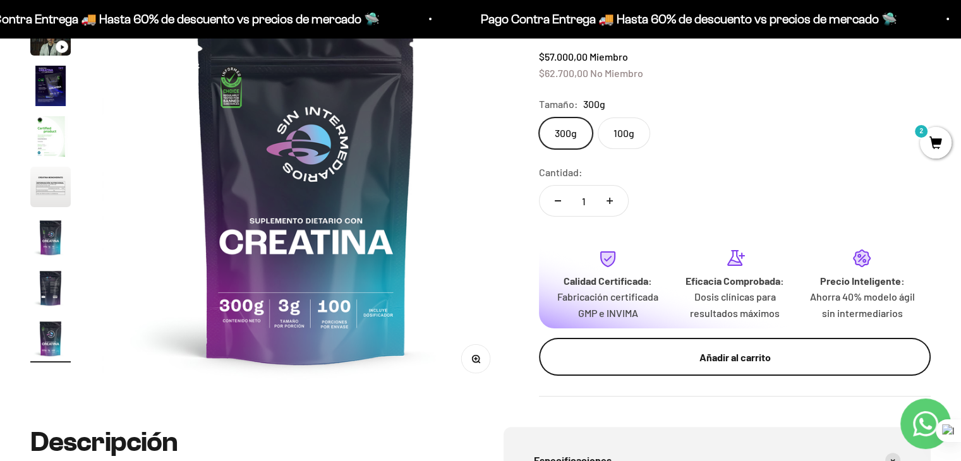
click at [721, 356] on div "Añadir al carrito" at bounding box center [734, 357] width 341 height 16
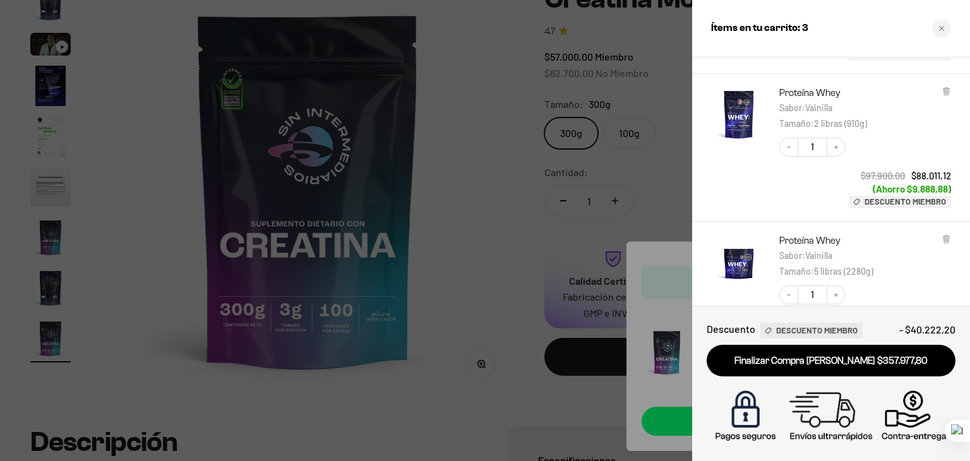
scroll to position [335, 0]
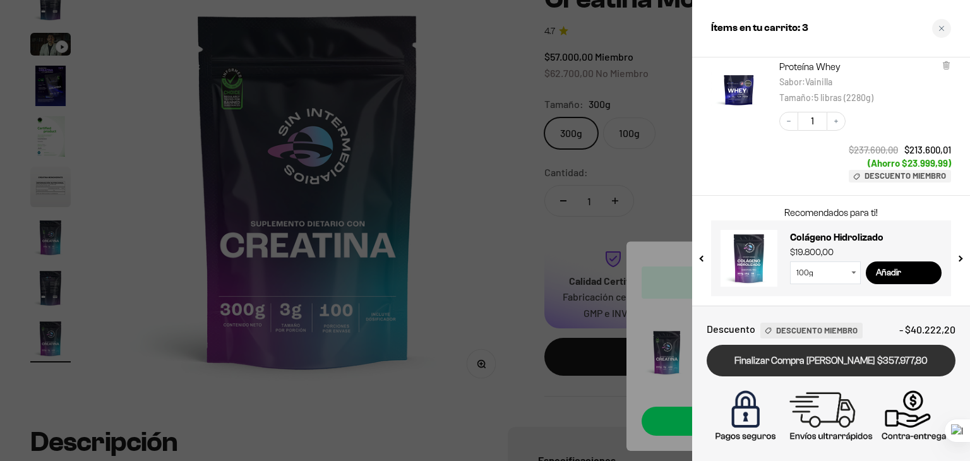
click at [805, 356] on link "Finalizar Compra [PERSON_NAME] $357.977,80" at bounding box center [831, 361] width 249 height 32
